Goal: Information Seeking & Learning: Learn about a topic

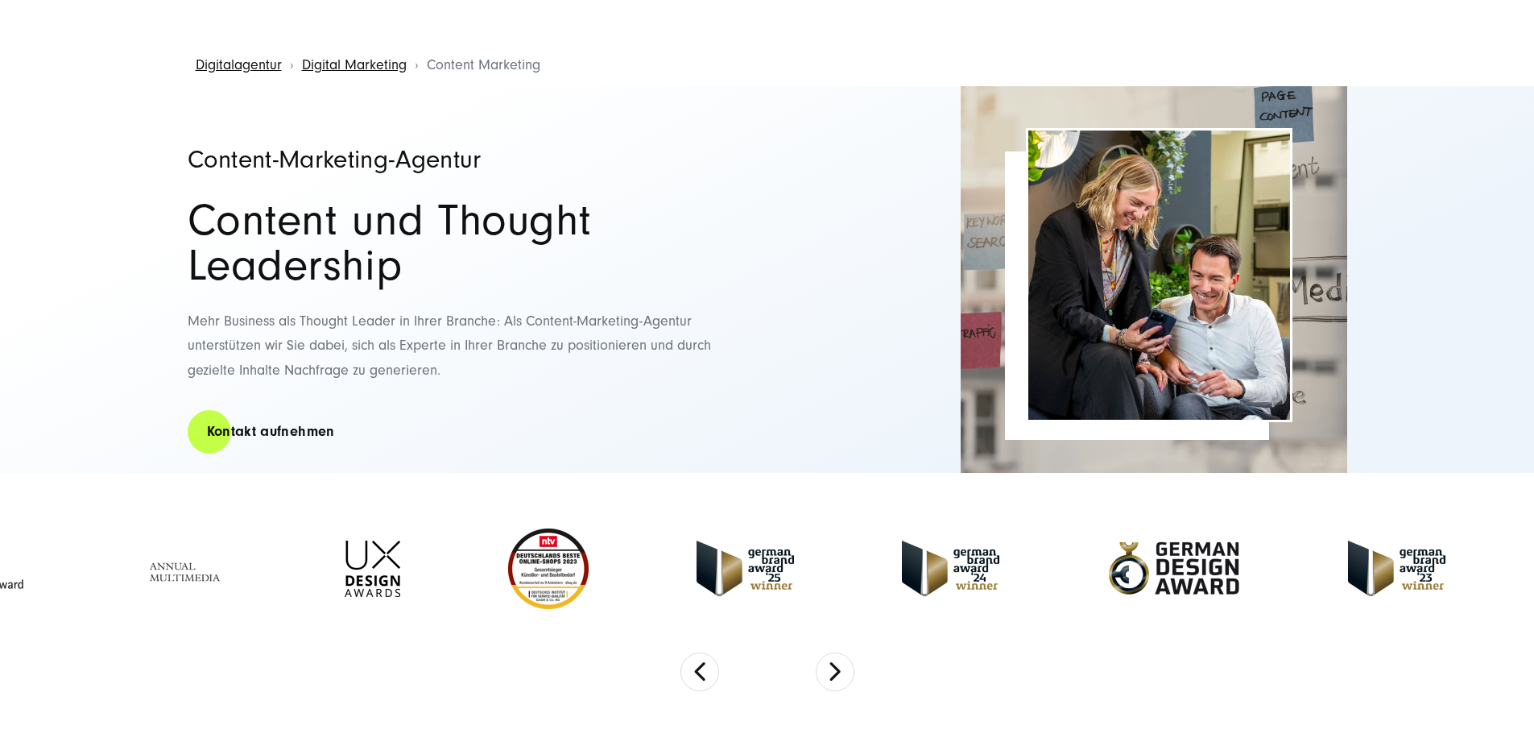
scroll to position [81, 0]
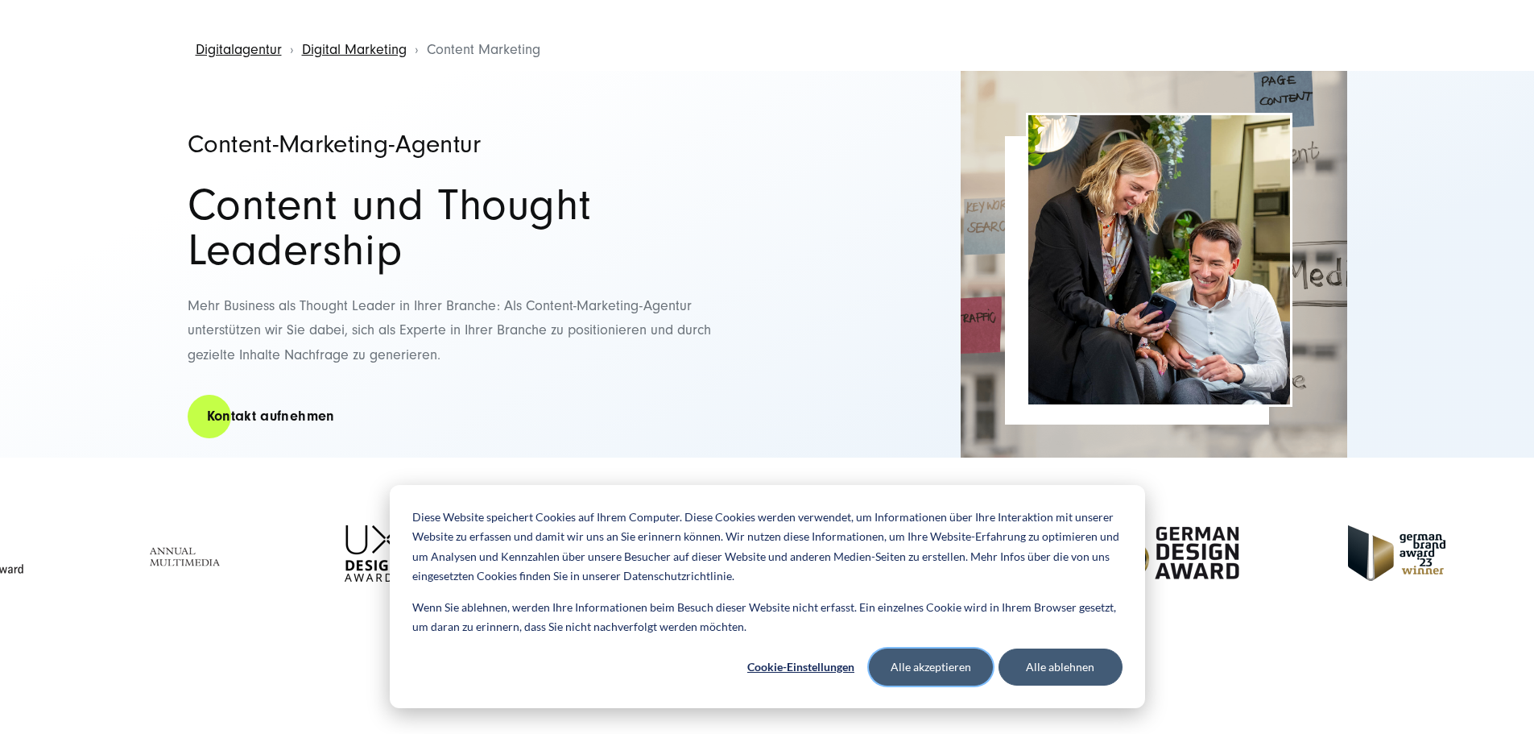
click at [950, 665] on button "Alle akzeptieren" at bounding box center [931, 666] width 124 height 37
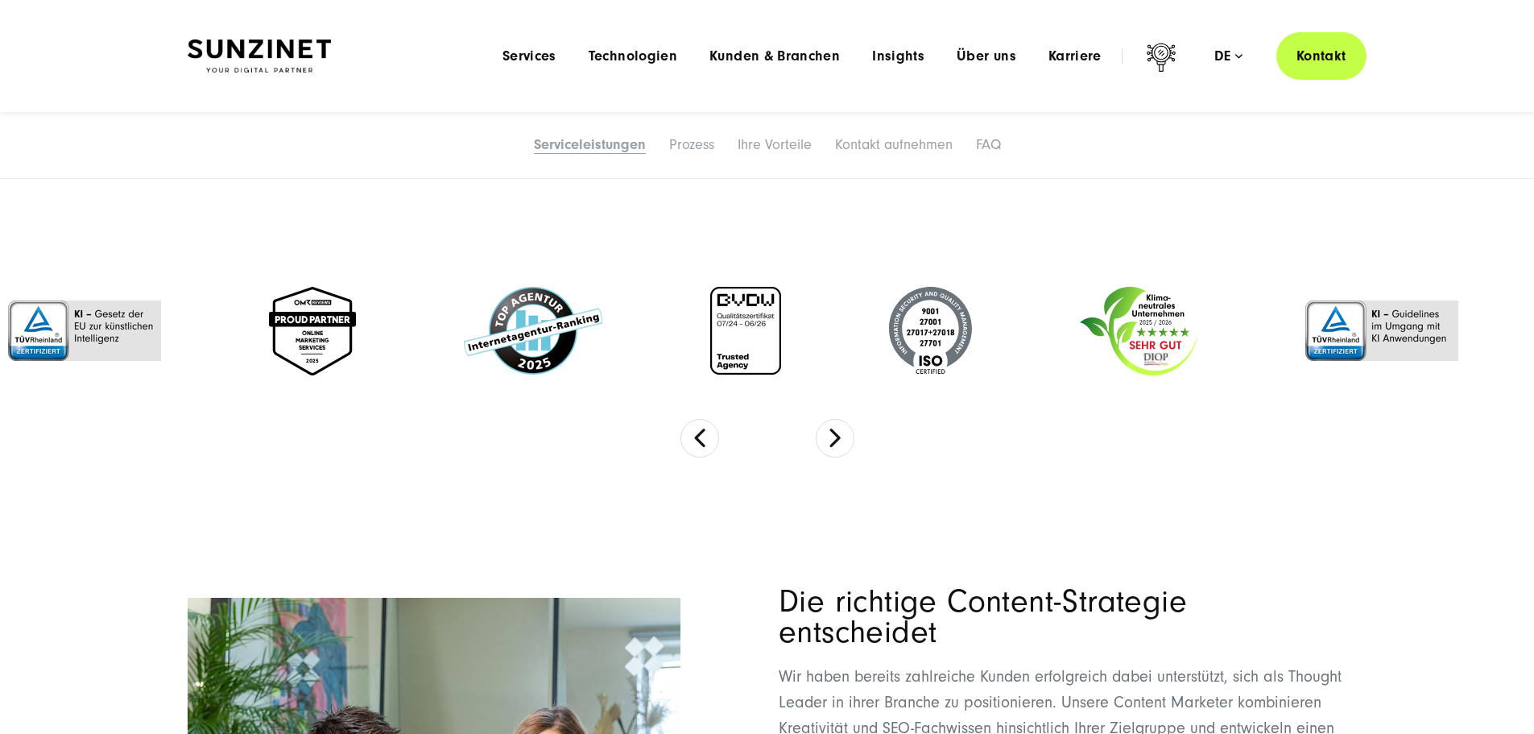
scroll to position [4591, 0]
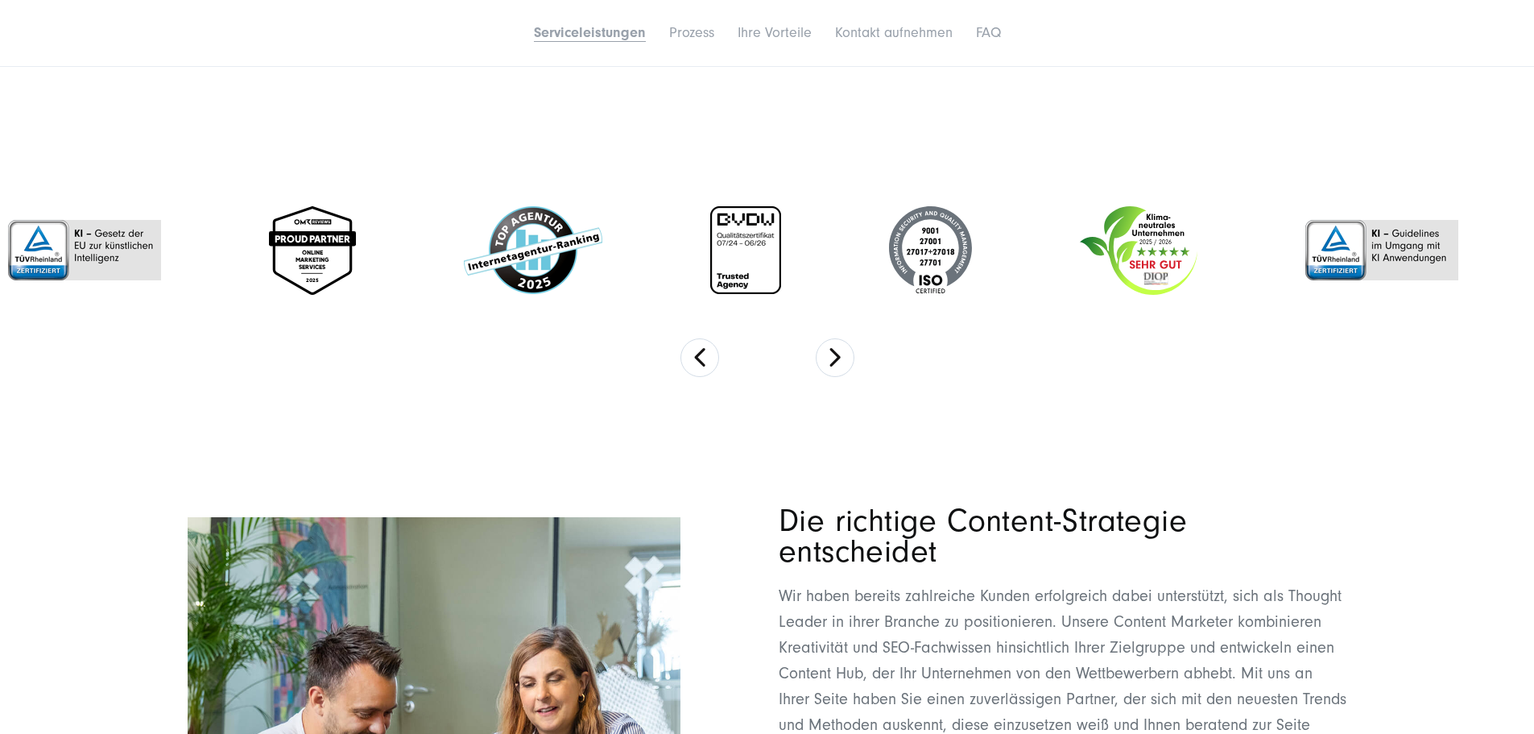
scroll to position [4752, 0]
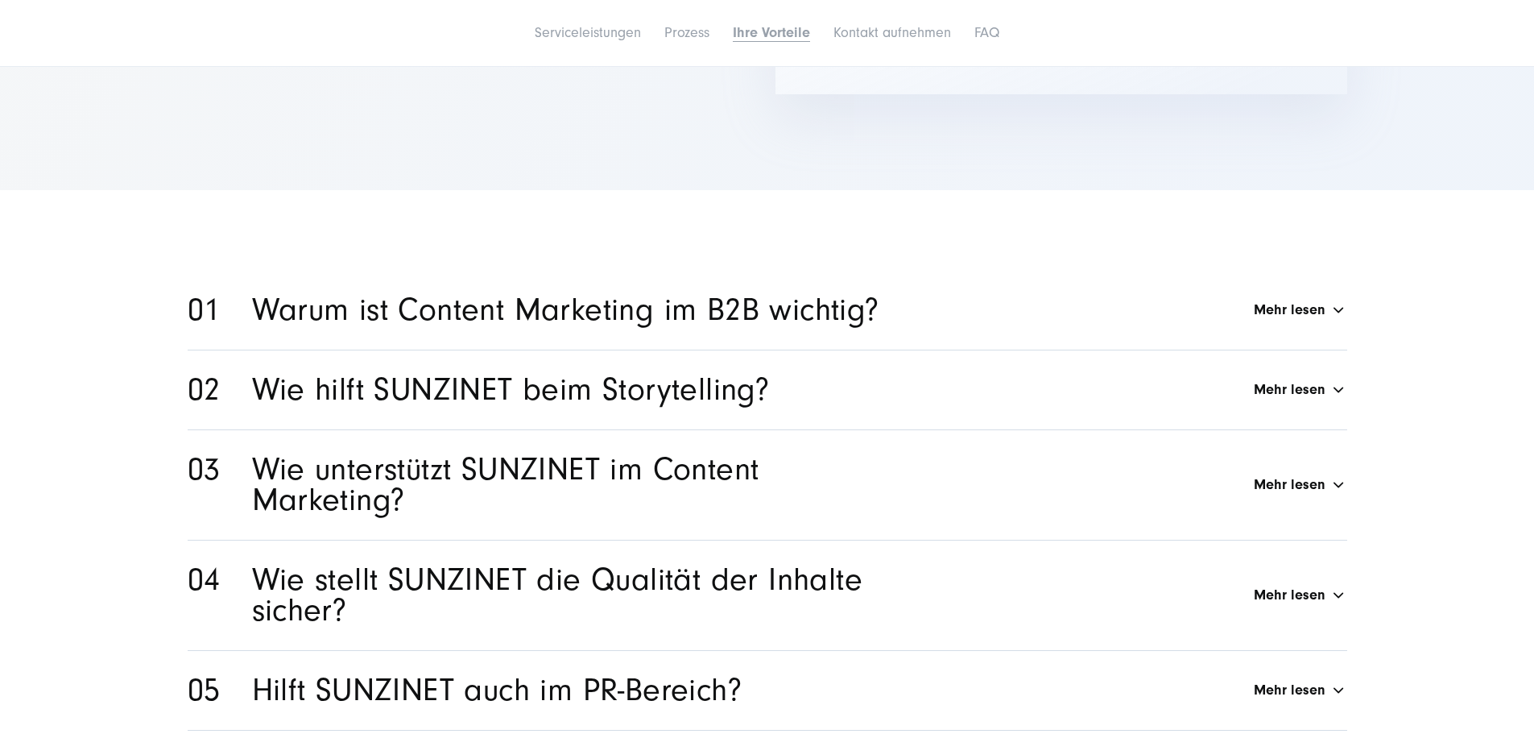
scroll to position [7330, 0]
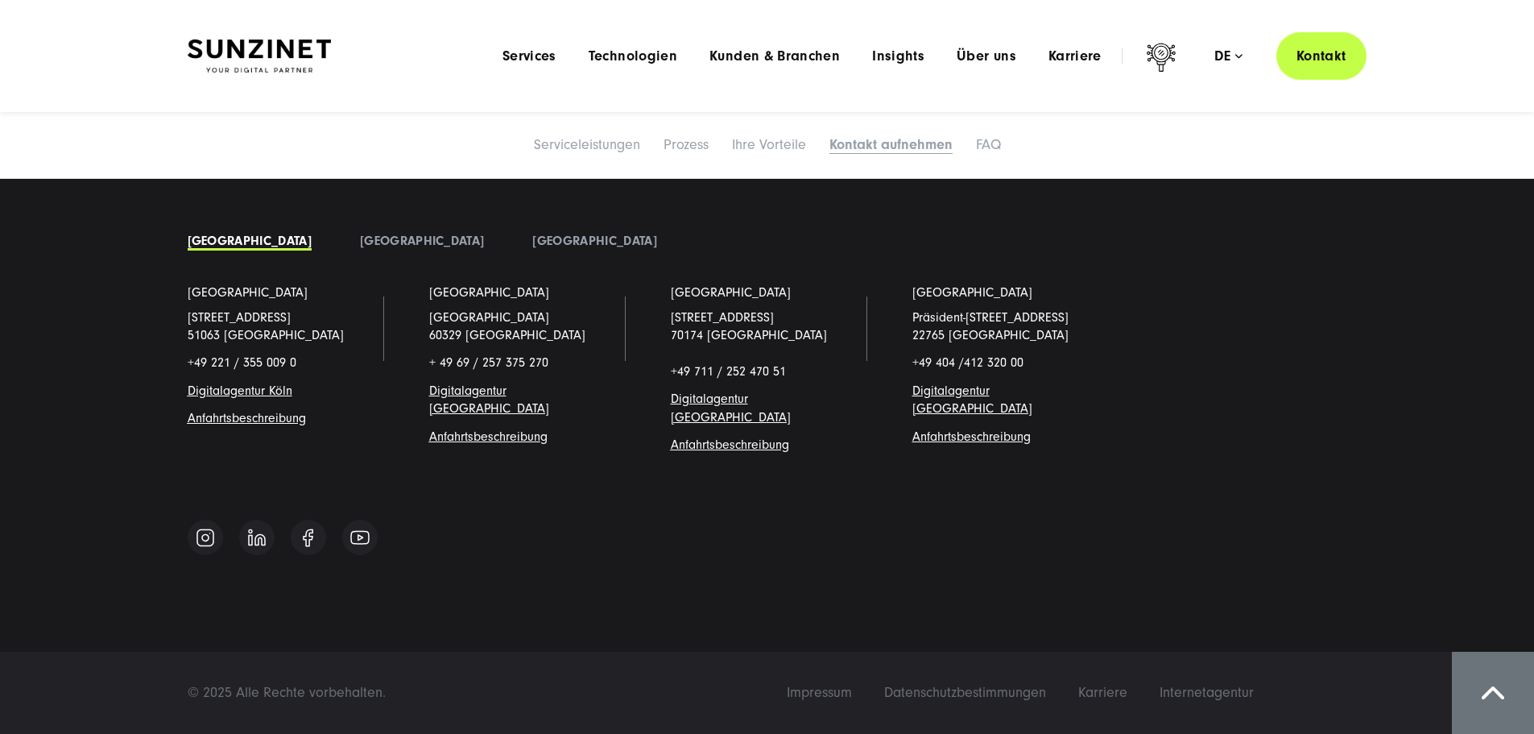
scroll to position [8619, 0]
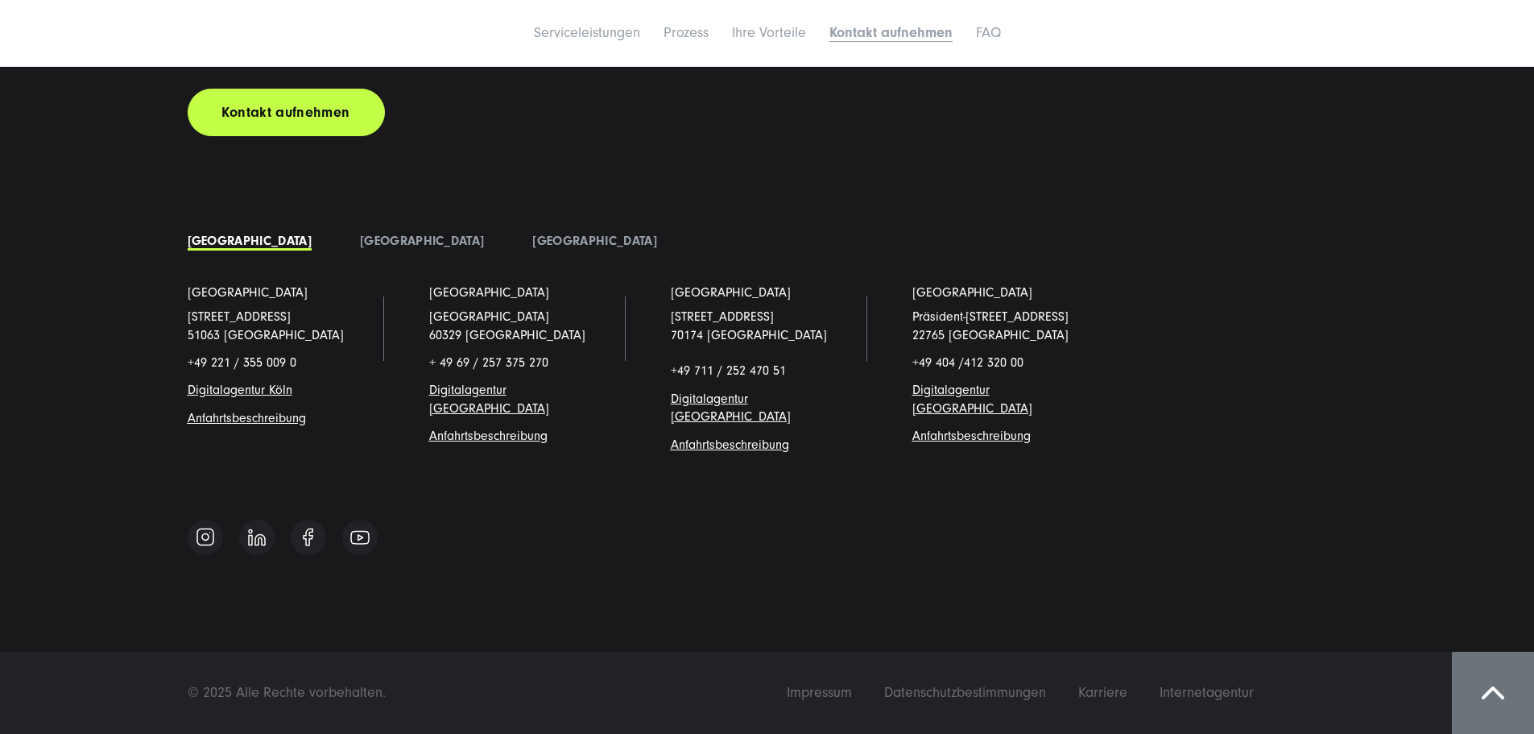
scroll to position [8780, 0]
